Goal: Transaction & Acquisition: Purchase product/service

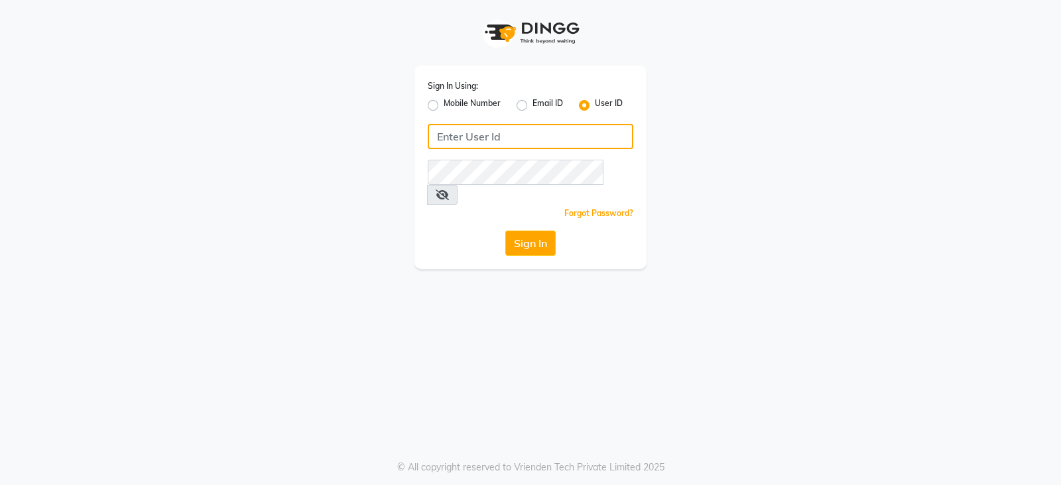
click at [478, 143] on input "Username" at bounding box center [531, 136] width 206 height 25
type input "scraftsalon"
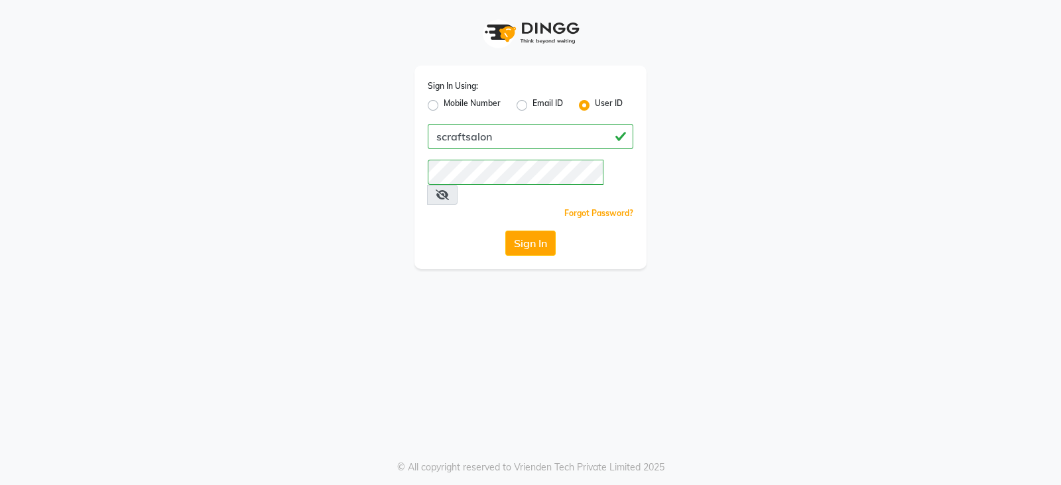
click at [449, 190] on icon at bounding box center [442, 195] width 13 height 11
click at [505, 231] on button "Sign In" at bounding box center [530, 243] width 50 height 25
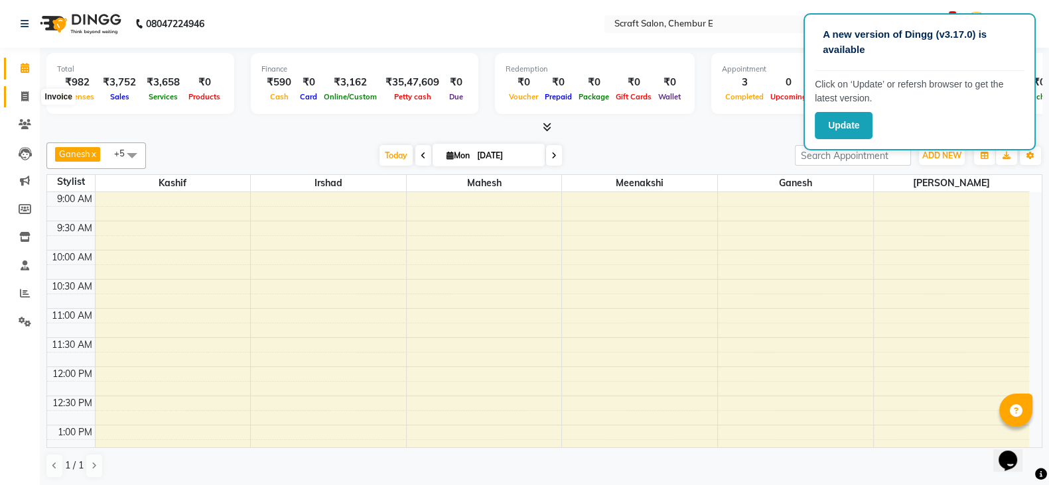
click at [23, 97] on icon at bounding box center [24, 97] width 7 height 10
select select "3922"
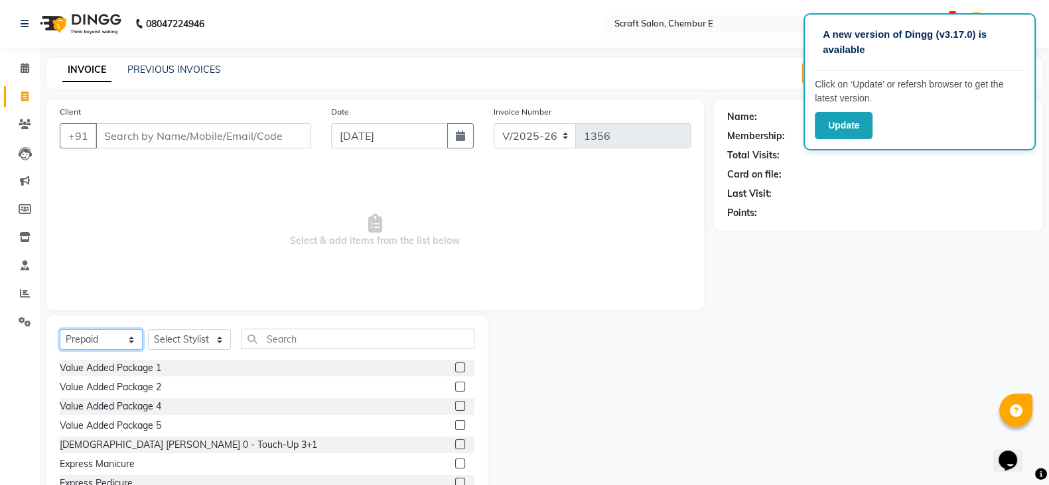
click at [103, 338] on select "Select Service Product Membership Package Voucher Prepaid Gift Card" at bounding box center [101, 340] width 83 height 21
select select "product"
click at [60, 330] on select "Select Service Product Membership Package Voucher Prepaid Gift Card" at bounding box center [101, 340] width 83 height 21
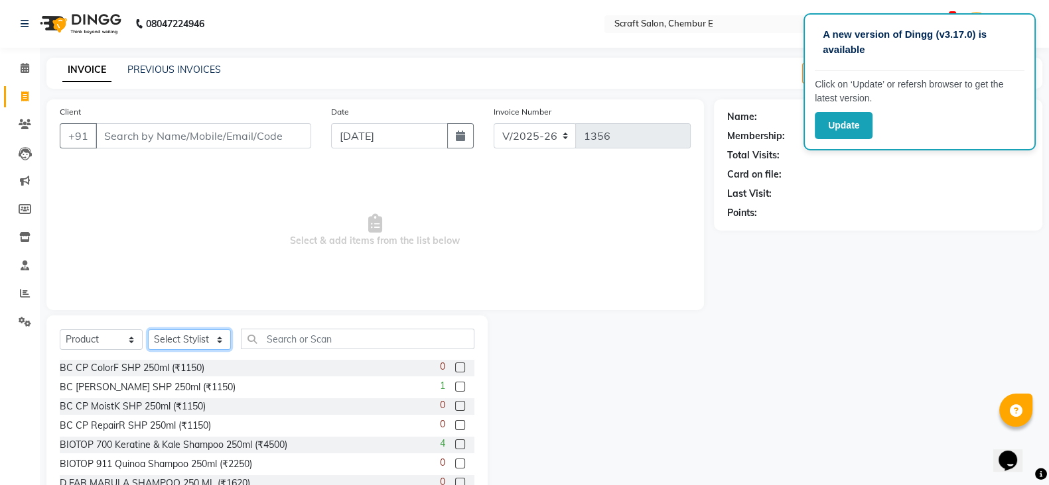
click at [158, 343] on select "Select Stylist Frontdesk Ganesh [PERSON_NAME] Mahesh Meenakshi [PERSON_NAME]" at bounding box center [189, 340] width 83 height 21
select select "19332"
click at [148, 330] on select "Select Stylist Frontdesk Ganesh [PERSON_NAME] Mahesh Meenakshi [PERSON_NAME]" at bounding box center [189, 340] width 83 height 21
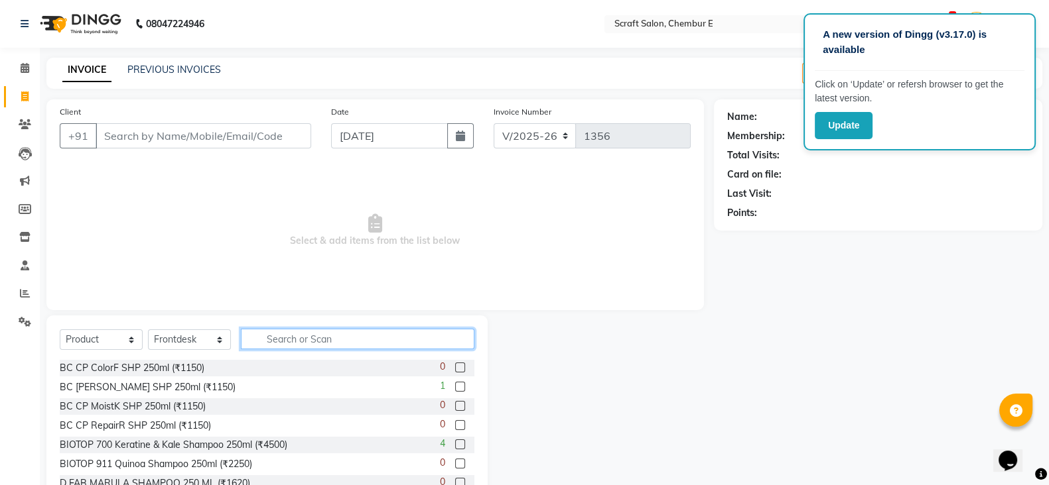
click at [292, 339] on input "text" at bounding box center [357, 339] width 233 height 21
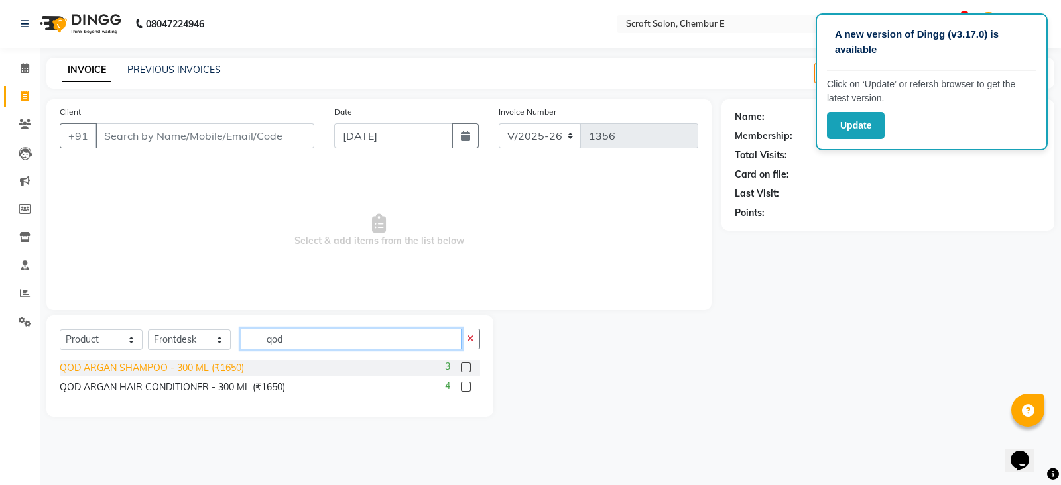
type input "qod"
click at [152, 369] on div "QOD ARGAN SHAMPOO - 300 ML (₹1650)" at bounding box center [152, 368] width 184 height 14
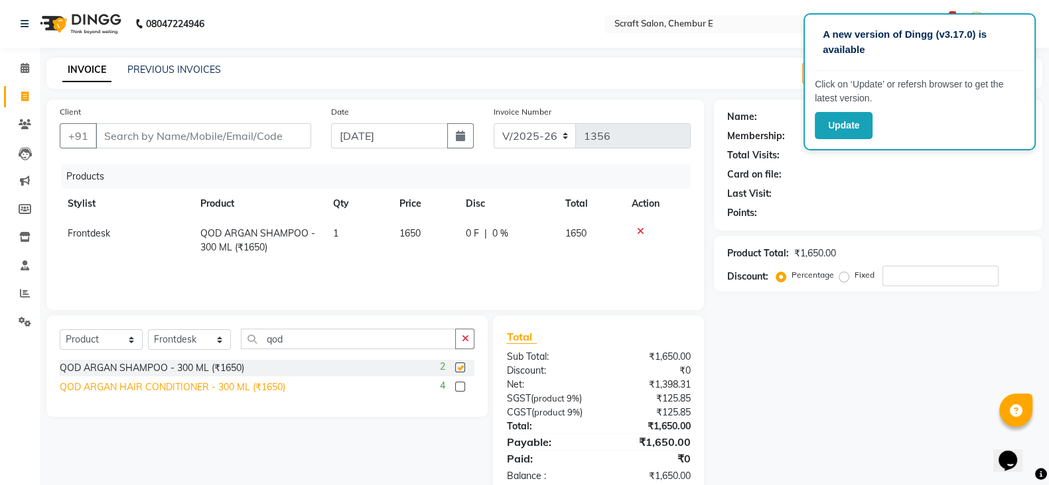
checkbox input "false"
click at [153, 391] on div "QOD ARGAN HAIR CONDITIONER - 300 ML (₹1650)" at bounding box center [172, 388] width 225 height 14
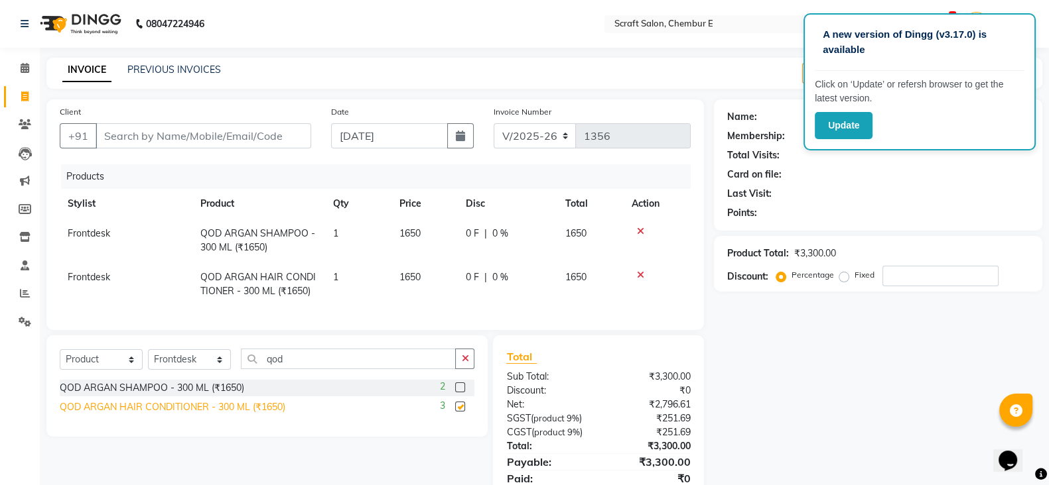
checkbox input "false"
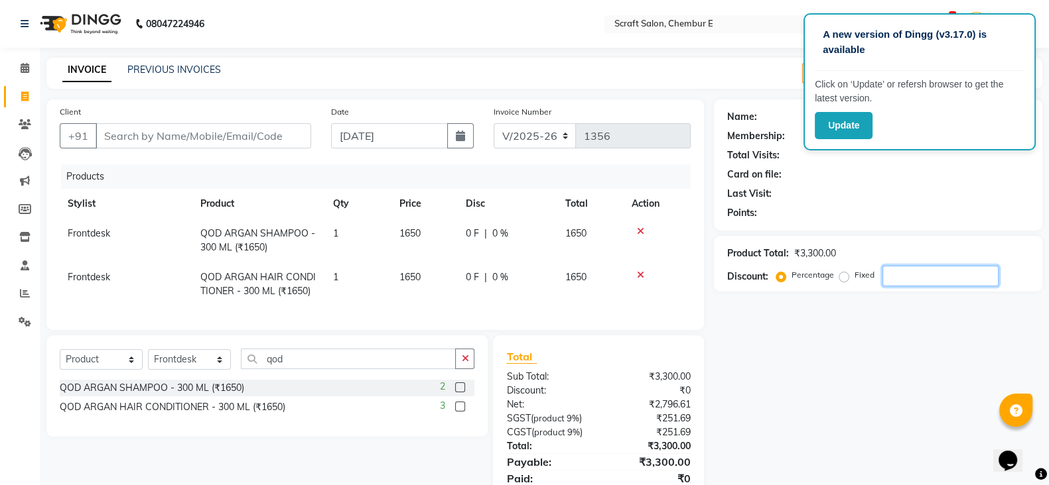
click at [906, 271] on input "number" at bounding box center [940, 276] width 116 height 21
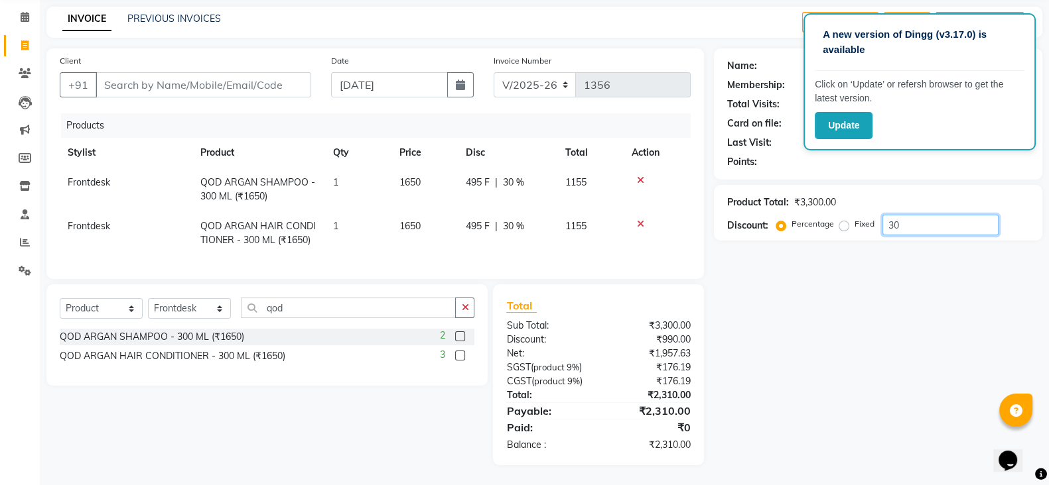
type input "3"
type input "30"
